Goal: Task Accomplishment & Management: Manage account settings

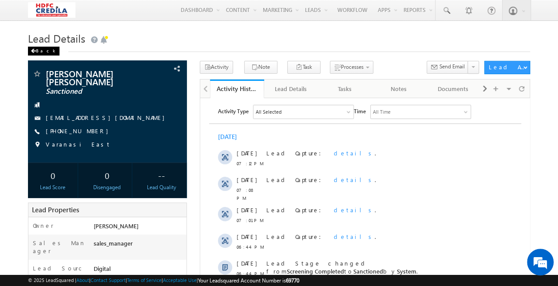
click at [46, 48] on div "Back" at bounding box center [44, 51] width 32 height 9
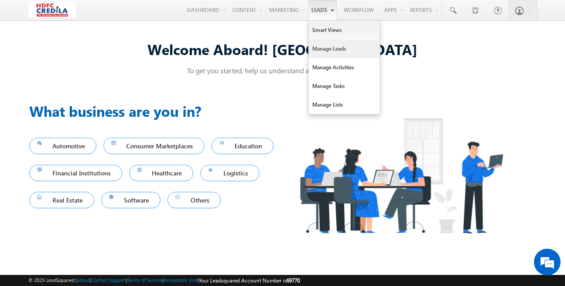
click at [333, 48] on link "Manage Leads" at bounding box center [344, 49] width 71 height 19
